Goal: Navigation & Orientation: Find specific page/section

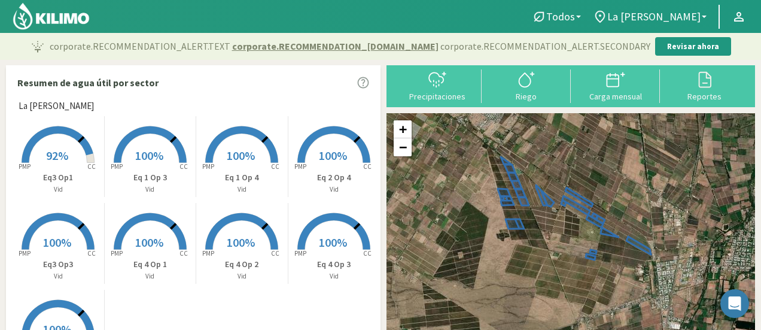
click at [302, 270] on p "Eq 4 Op 3" at bounding box center [334, 264] width 92 height 13
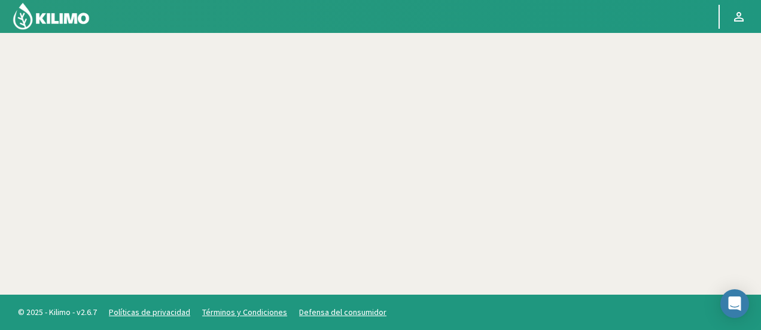
scroll to position [69, 0]
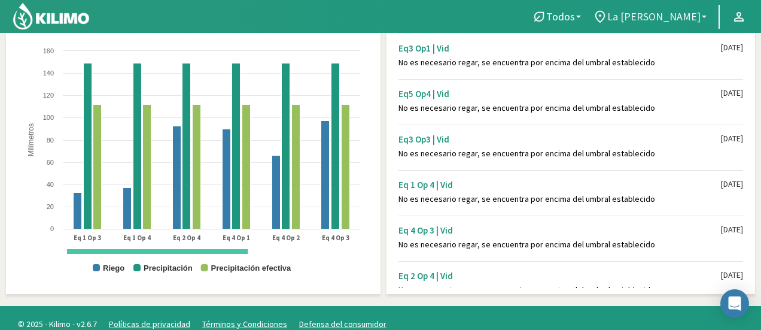
click at [703, 16] on b at bounding box center [704, 17] width 5 height 2
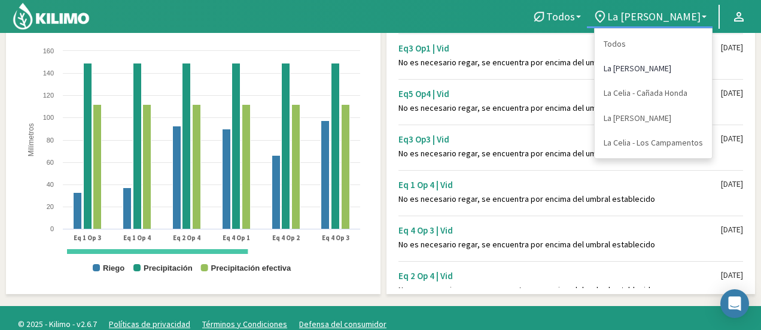
click at [649, 65] on link "La [PERSON_NAME]" at bounding box center [653, 68] width 117 height 25
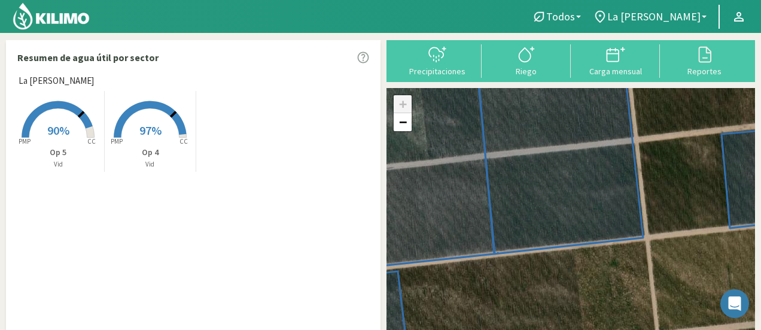
scroll to position [20, 0]
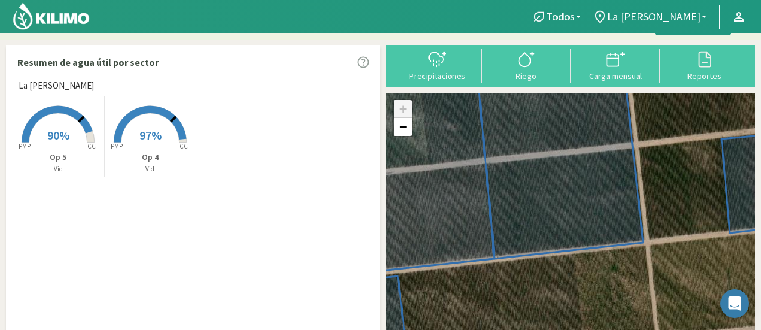
click at [634, 73] on div "Carga mensual" at bounding box center [616, 76] width 82 height 8
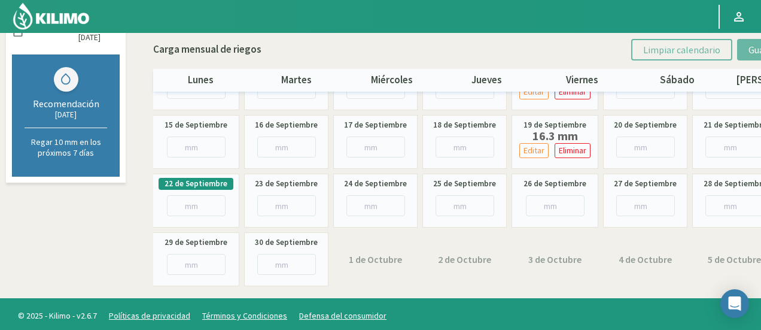
scroll to position [221, 0]
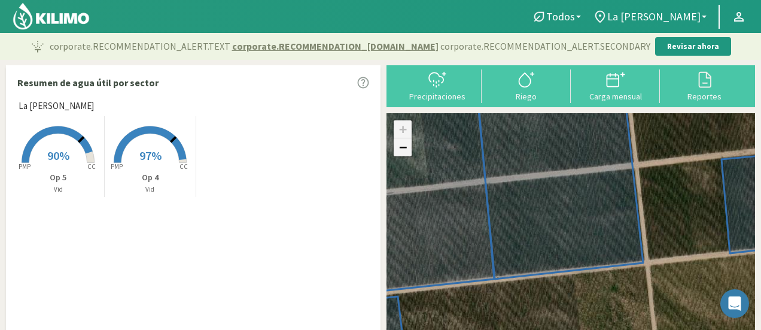
click at [408, 147] on link "−" at bounding box center [403, 147] width 18 height 18
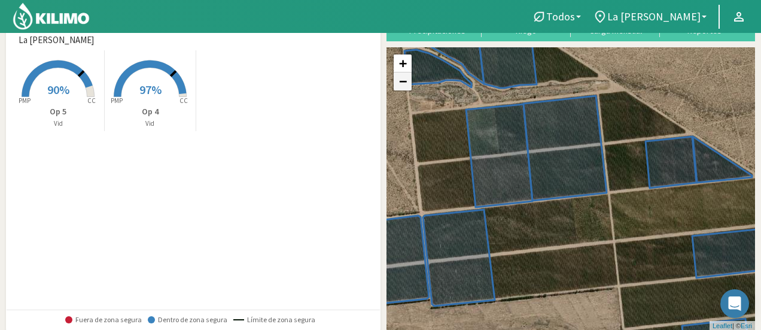
click at [401, 84] on link "−" at bounding box center [403, 81] width 18 height 18
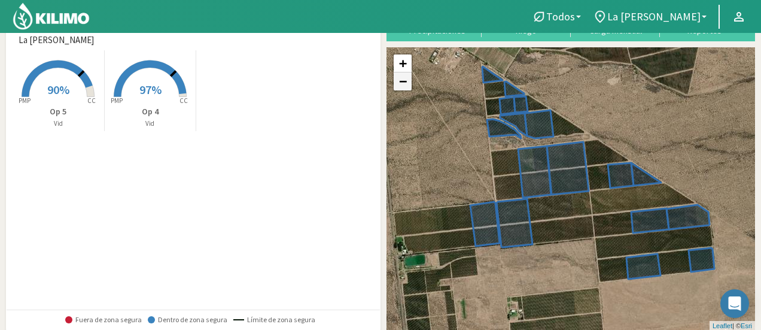
click at [401, 83] on link "−" at bounding box center [403, 81] width 18 height 18
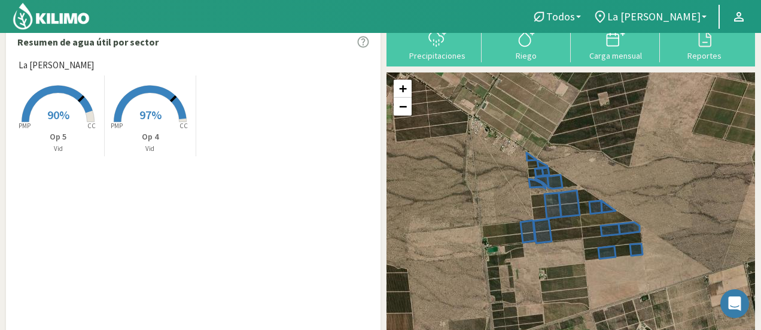
scroll to position [5, 0]
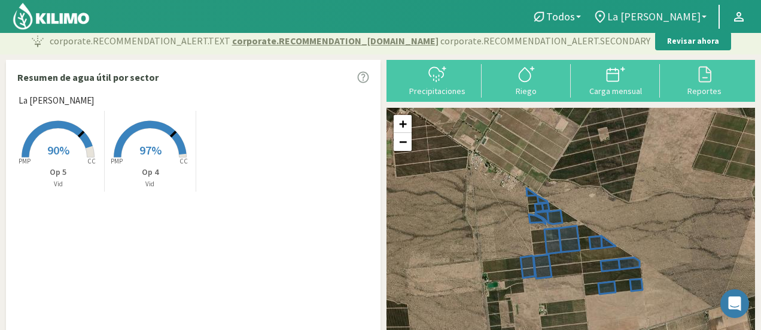
click at [703, 18] on link "La [PERSON_NAME]" at bounding box center [650, 16] width 126 height 23
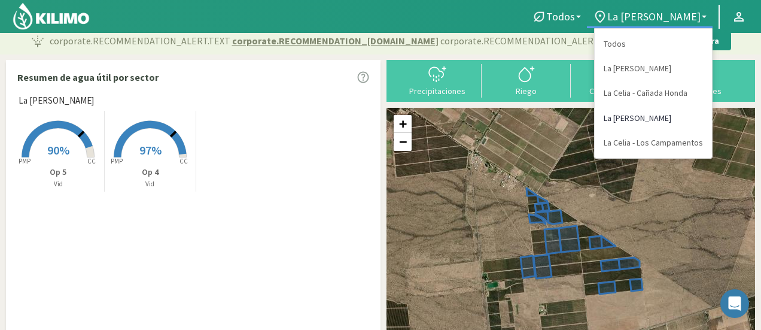
click at [671, 119] on link "La [PERSON_NAME]" at bounding box center [653, 118] width 117 height 25
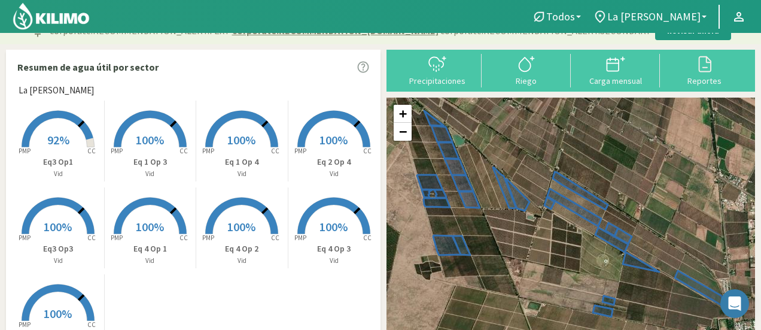
scroll to position [0, 0]
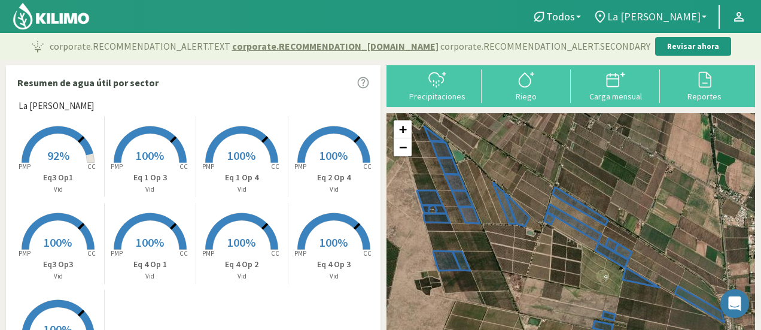
click at [704, 16] on b at bounding box center [704, 17] width 5 height 2
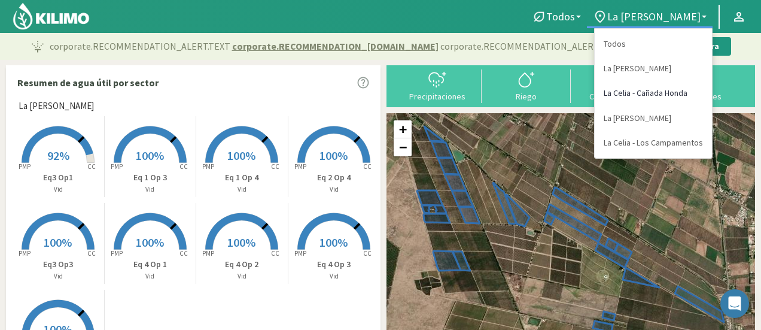
click at [679, 95] on link "La Celia - Cañada Honda" at bounding box center [653, 93] width 117 height 25
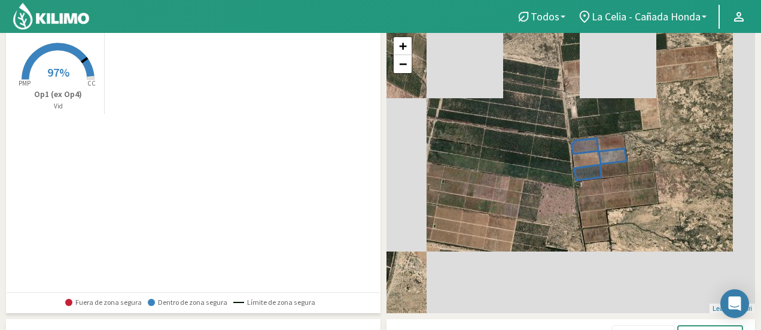
scroll to position [67, 0]
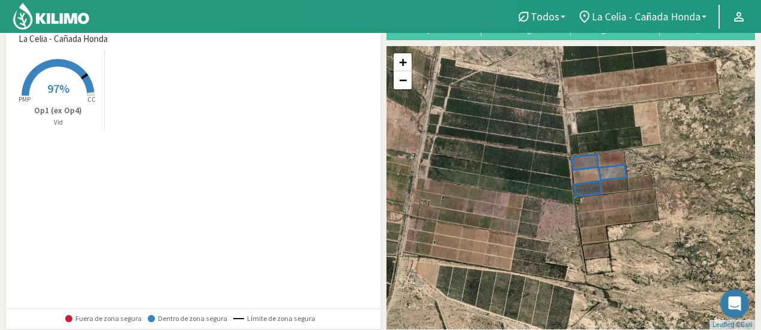
click at [704, 16] on b at bounding box center [704, 17] width 5 height 2
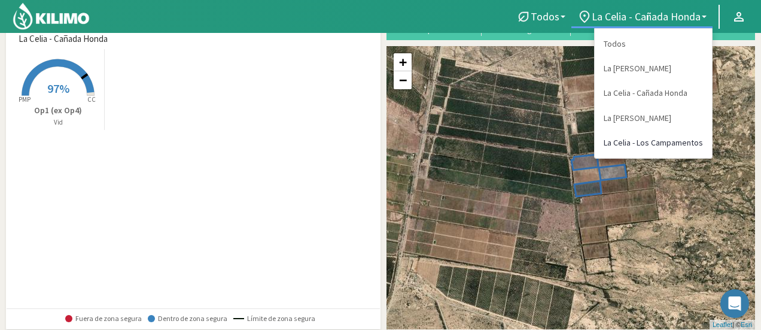
click at [677, 144] on link "La Celia - Los Campamentos" at bounding box center [653, 142] width 117 height 25
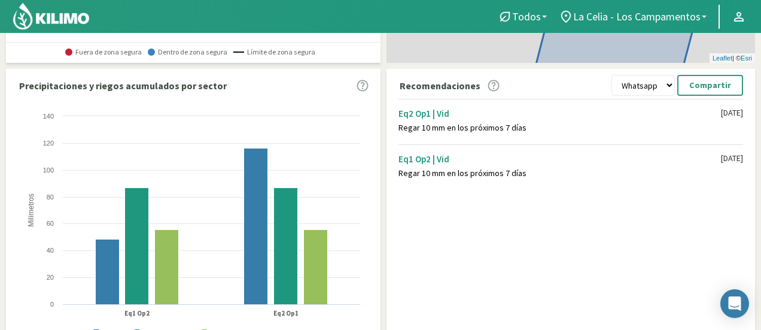
scroll to position [334, 0]
